Goal: Use online tool/utility

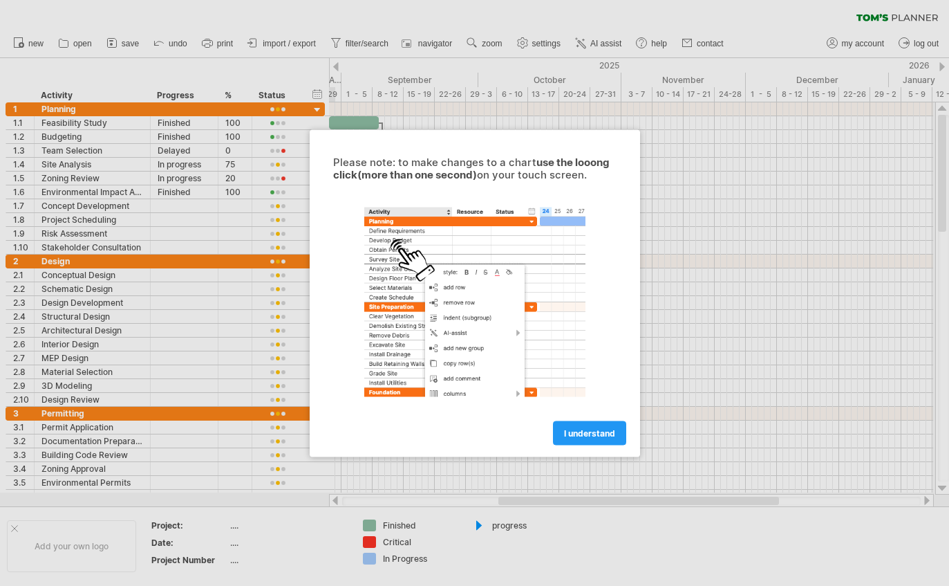
click at [599, 433] on span "I understand" at bounding box center [589, 432] width 51 height 10
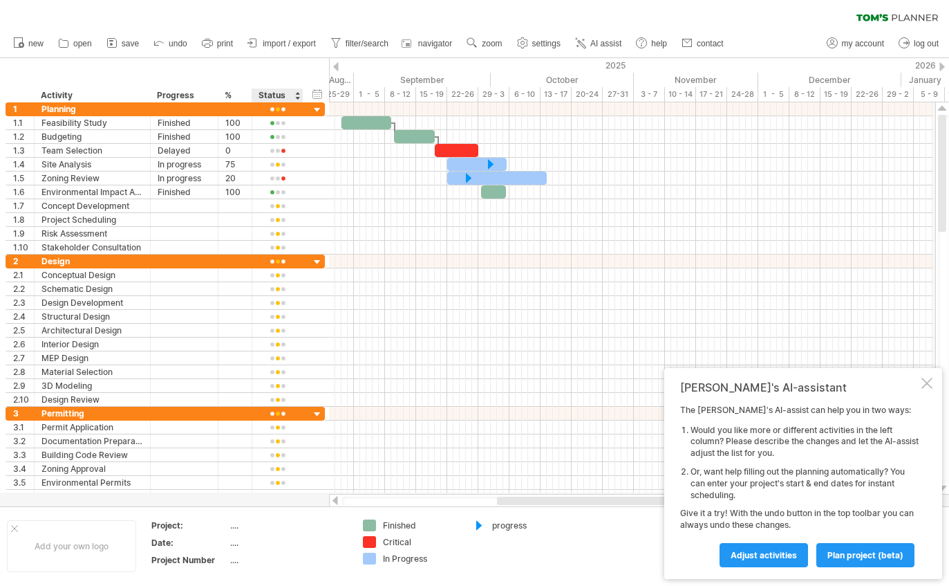
click at [307, 111] on div "1 ******** Planning" at bounding box center [165, 109] width 319 height 14
click at [84, 71] on div "hide start/end/duration show start/end/duration ******** Activity ******** Prog…" at bounding box center [164, 80] width 329 height 44
click at [65, 48] on icon at bounding box center [64, 43] width 14 height 14
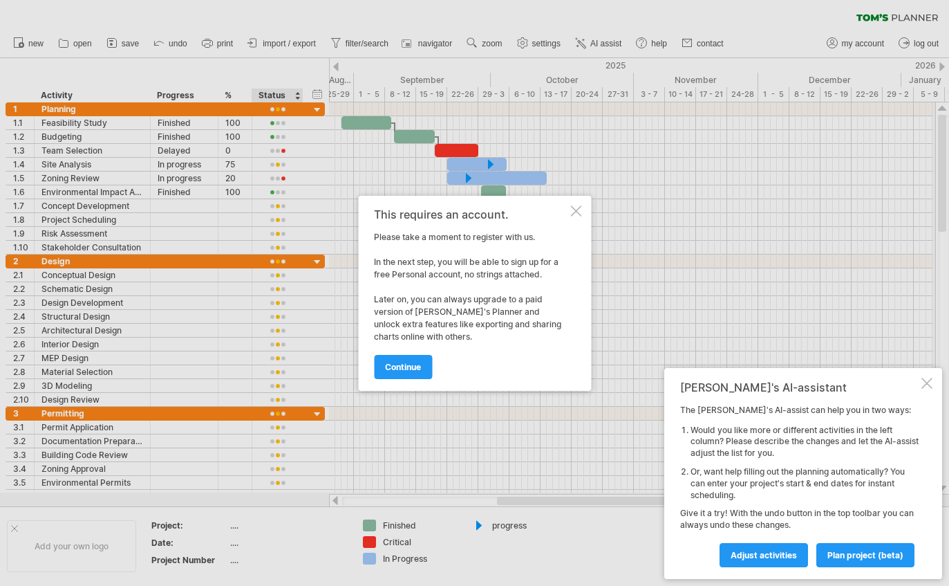
click at [562, 214] on div "This requires an account." at bounding box center [471, 214] width 194 height 12
click at [581, 207] on div at bounding box center [575, 210] width 11 height 11
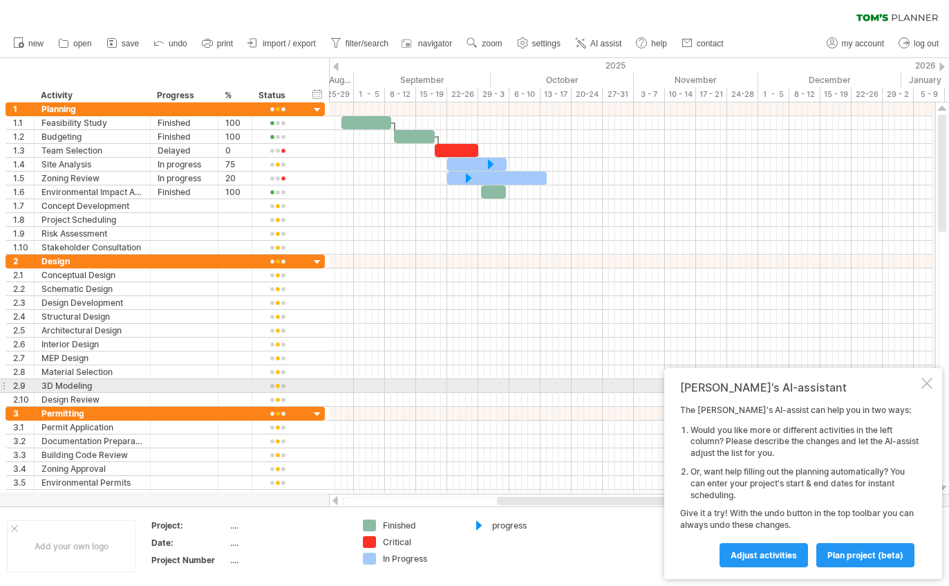
click at [926, 384] on div at bounding box center [927, 382] width 11 height 11
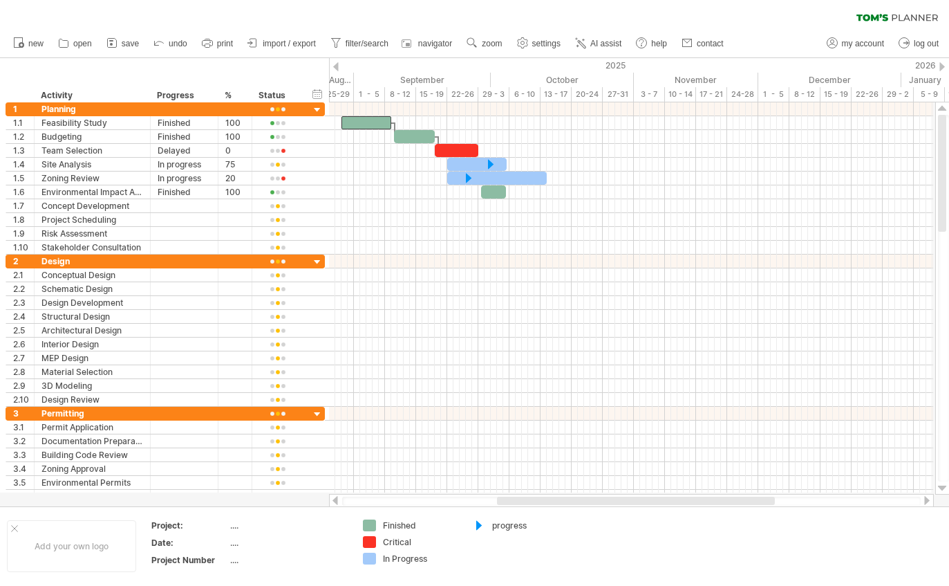
click at [377, 120] on div at bounding box center [367, 122] width 50 height 13
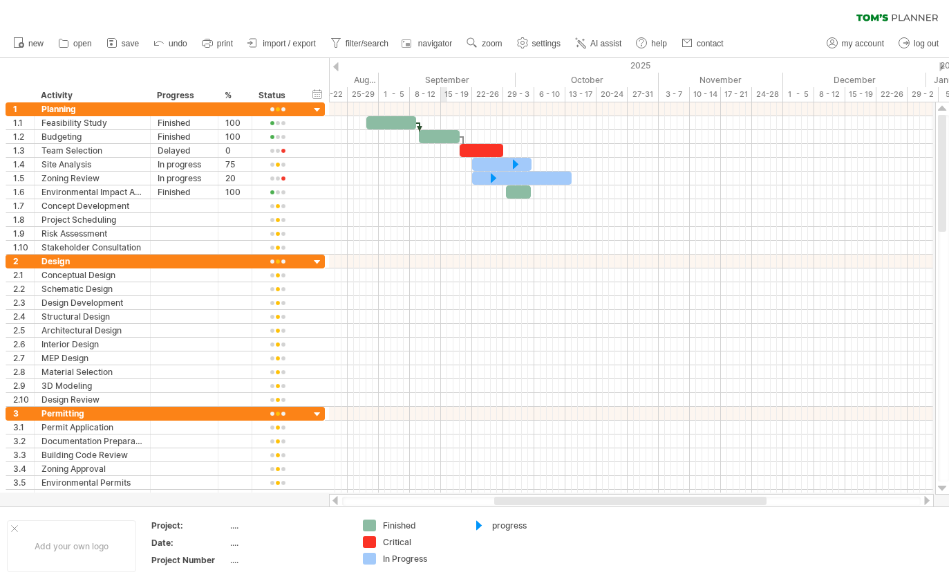
click at [419, 124] on span at bounding box center [416, 122] width 6 height 13
click at [405, 118] on div at bounding box center [398, 122] width 50 height 13
click at [387, 118] on div at bounding box center [398, 122] width 50 height 13
click at [469, 242] on div at bounding box center [631, 248] width 604 height 14
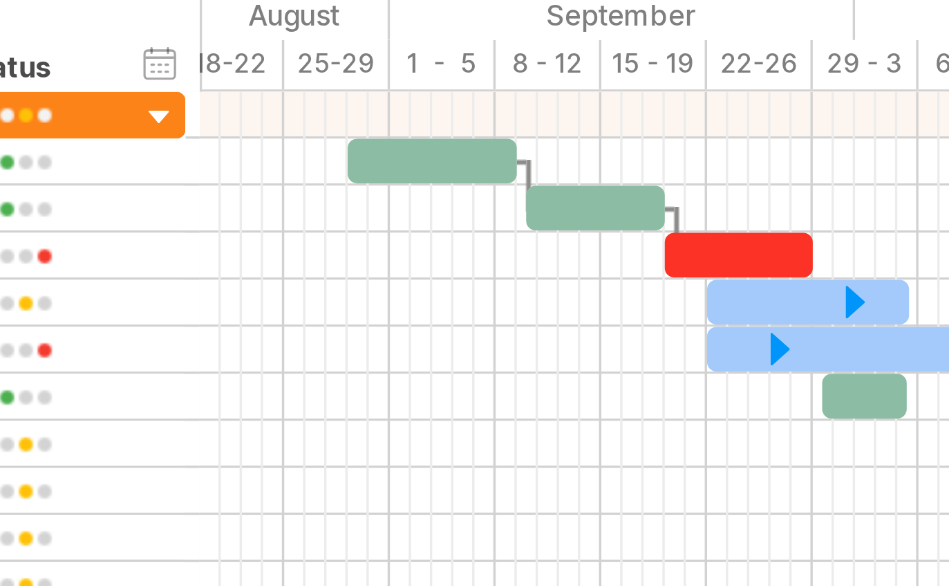
click at [329, 102] on div at bounding box center [631, 109] width 604 height 14
click at [420, 116] on span at bounding box center [423, 122] width 6 height 13
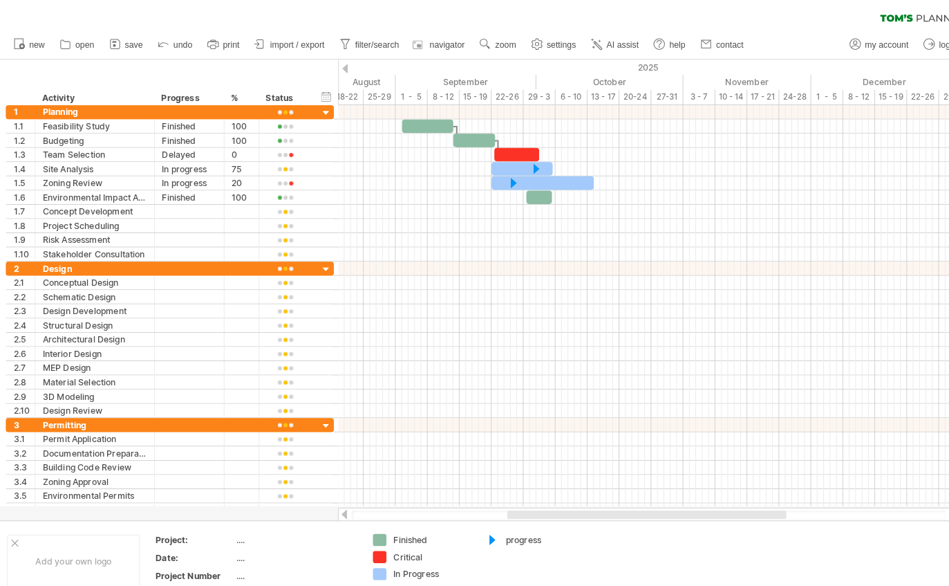
click at [568, 137] on div at bounding box center [631, 137] width 604 height 14
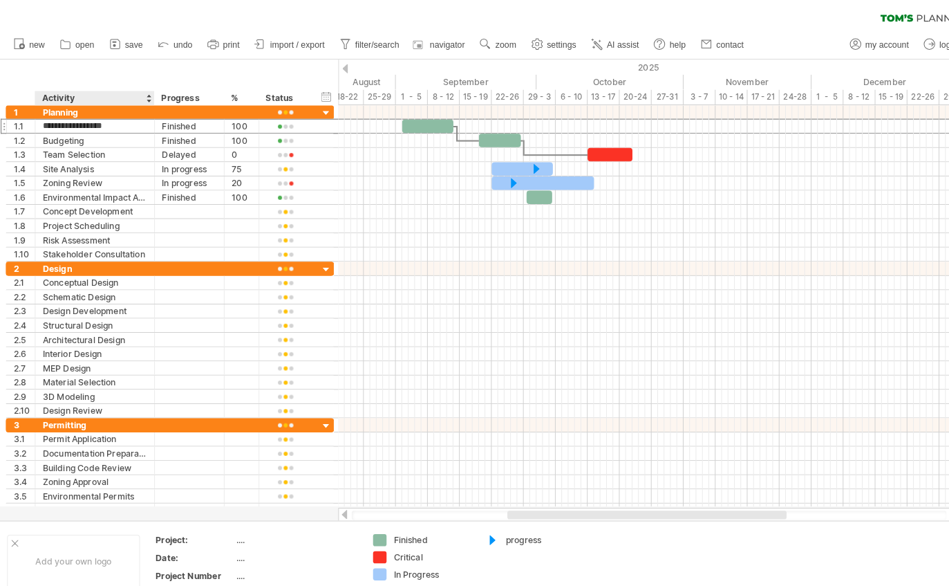
click at [19, 121] on div "1.1" at bounding box center [23, 122] width 21 height 13
click at [17, 124] on div "1.1" at bounding box center [23, 122] width 21 height 13
click at [10, 124] on div "1.1" at bounding box center [20, 122] width 28 height 13
click at [12, 122] on div "1.1" at bounding box center [20, 122] width 28 height 13
